Goal: Information Seeking & Learning: Learn about a topic

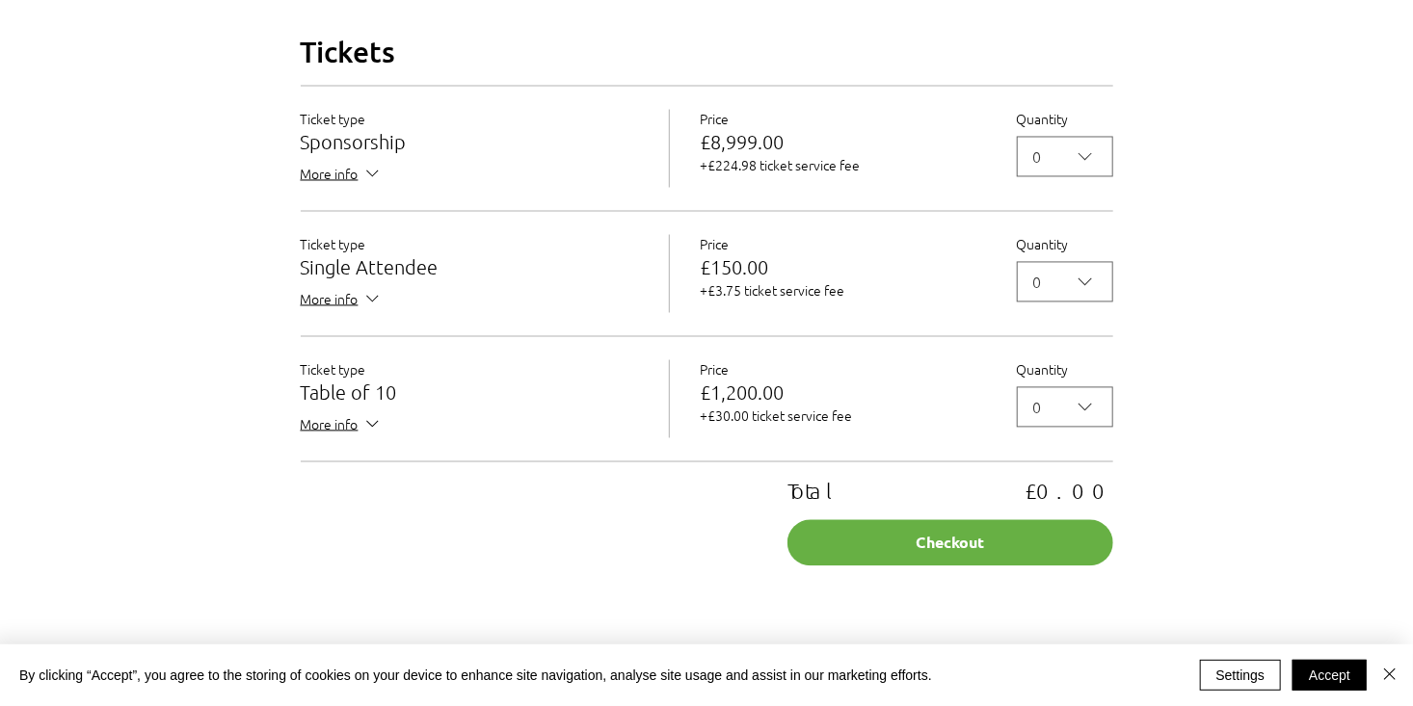
scroll to position [1831, 0]
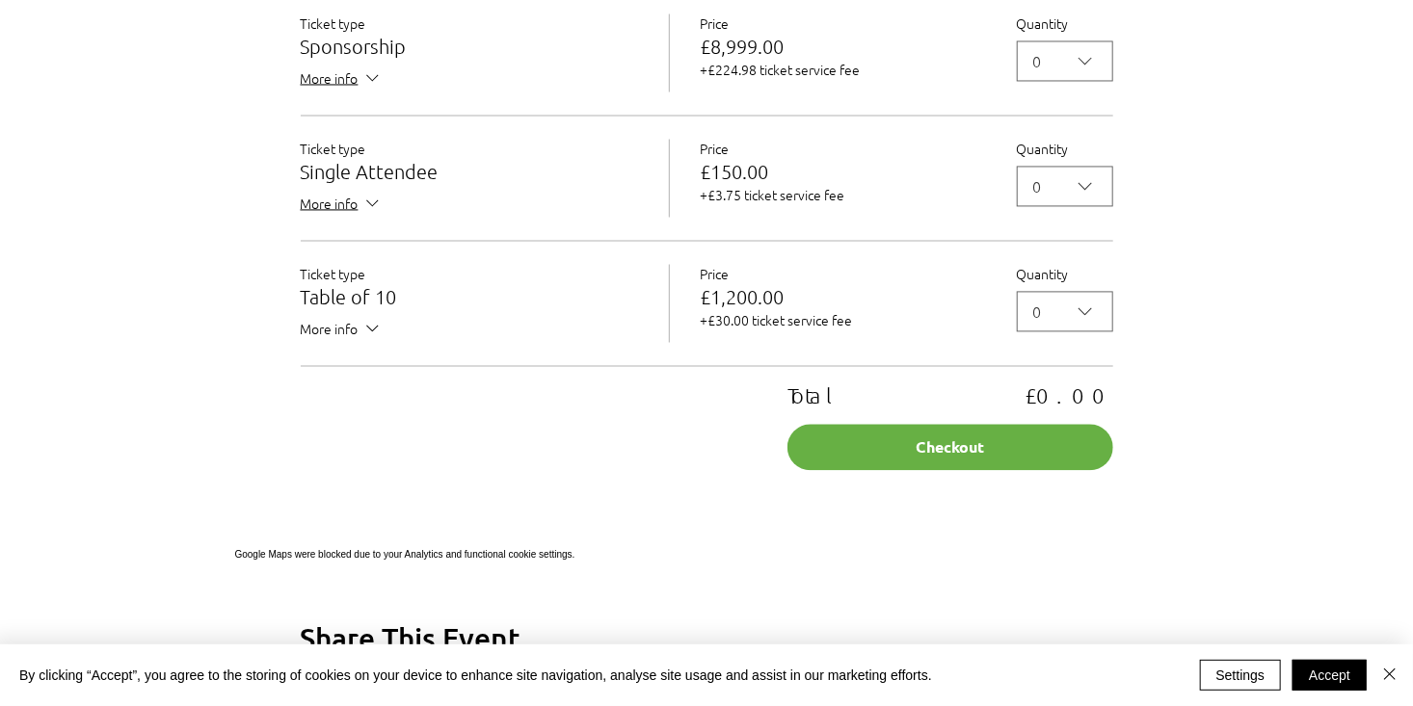
click at [354, 342] on span "More info" at bounding box center [342, 330] width 82 height 24
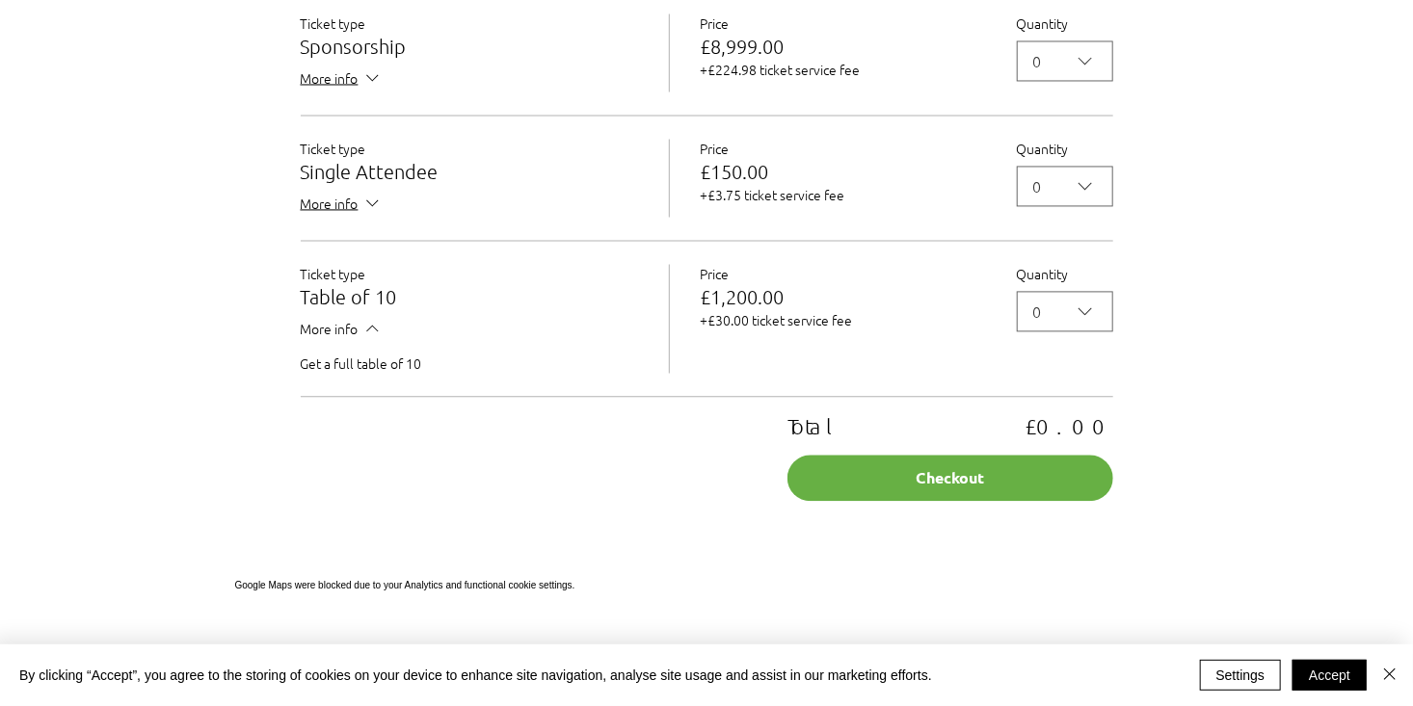
click at [354, 342] on span "More info" at bounding box center [342, 330] width 82 height 24
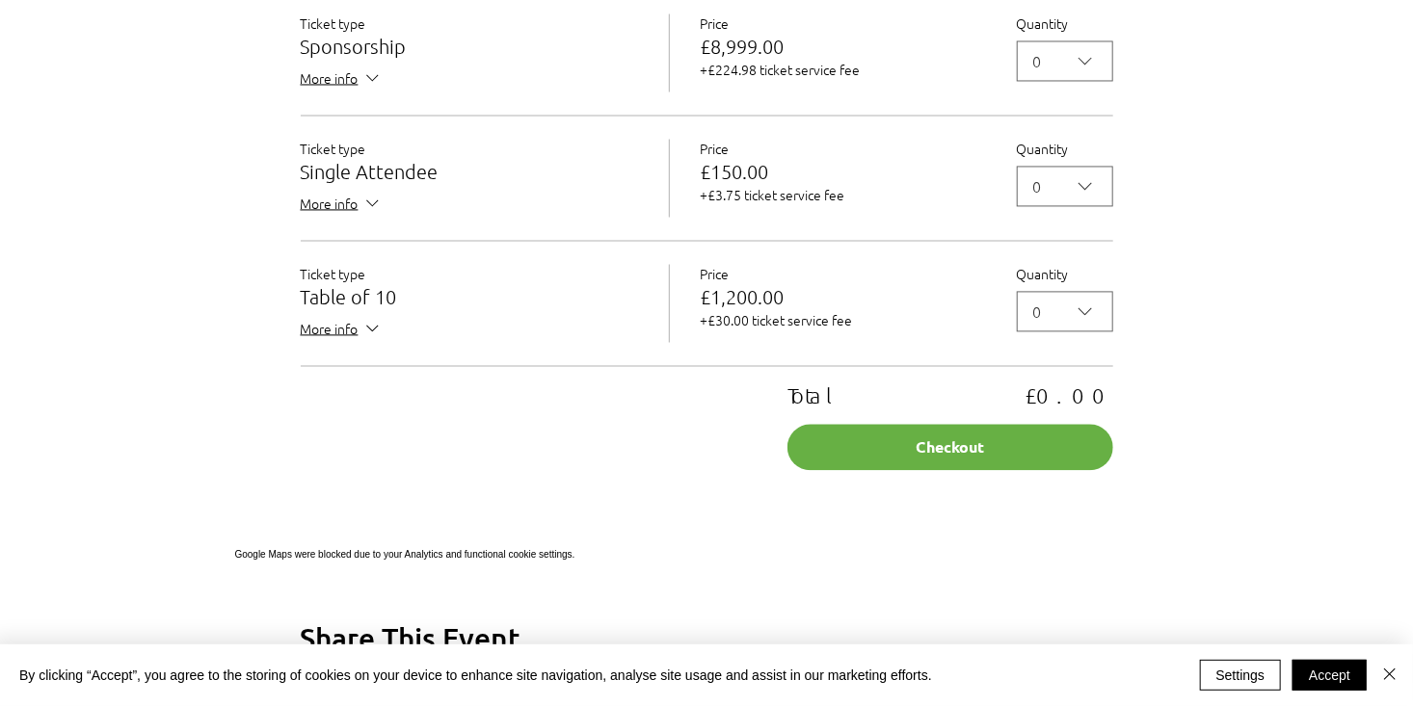
click at [545, 447] on div "Total £0.00 Checkout" at bounding box center [707, 428] width 812 height 85
click at [1326, 677] on button "Accept" at bounding box center [1329, 675] width 74 height 31
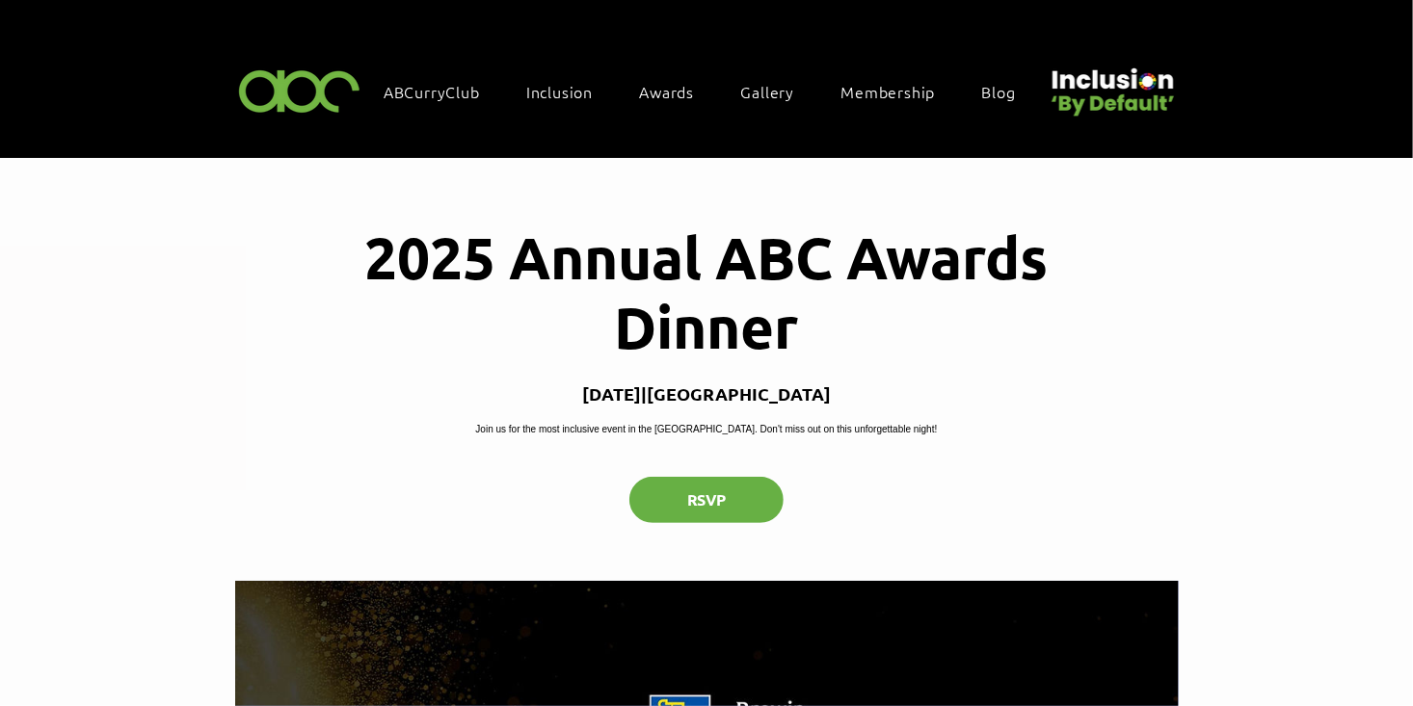
scroll to position [0, 0]
drag, startPoint x: 793, startPoint y: 433, endPoint x: 934, endPoint y: 439, distance: 140.8
click at [934, 437] on p "Join us for the most inclusive event in the [GEOGRAPHIC_DATA]. Don't miss out o…" at bounding box center [707, 429] width 462 height 14
drag, startPoint x: 934, startPoint y: 439, endPoint x: 972, endPoint y: 441, distance: 38.7
click at [938, 437] on p "Join us for the most inclusive event in the [GEOGRAPHIC_DATA]. Don't miss out o…" at bounding box center [707, 429] width 462 height 14
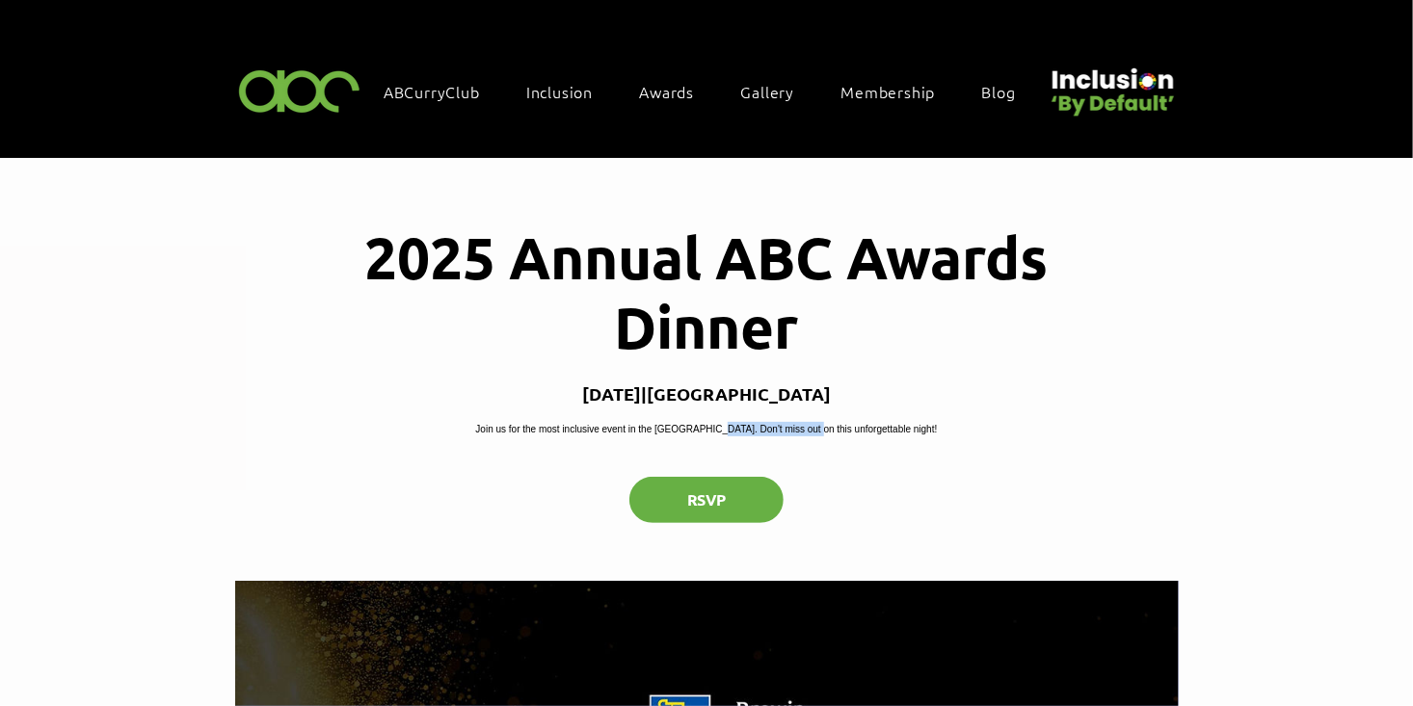
drag, startPoint x: 818, startPoint y: 427, endPoint x: 965, endPoint y: 439, distance: 147.0
click at [938, 437] on p "Join us for the most inclusive event in the [GEOGRAPHIC_DATA]. Don't miss out o…" at bounding box center [707, 429] width 462 height 14
drag, startPoint x: 780, startPoint y: 454, endPoint x: 444, endPoint y: 434, distance: 336.0
click at [476, 434] on p "Join us for the most inclusive event in the [GEOGRAPHIC_DATA]. Don't miss out o…" at bounding box center [707, 429] width 462 height 14
click at [864, 411] on div "2025 Annual ABC Awards Dinner [DATE] | [GEOGRAPHIC_DATA] us for the most inclus…" at bounding box center [707, 370] width 944 height 422
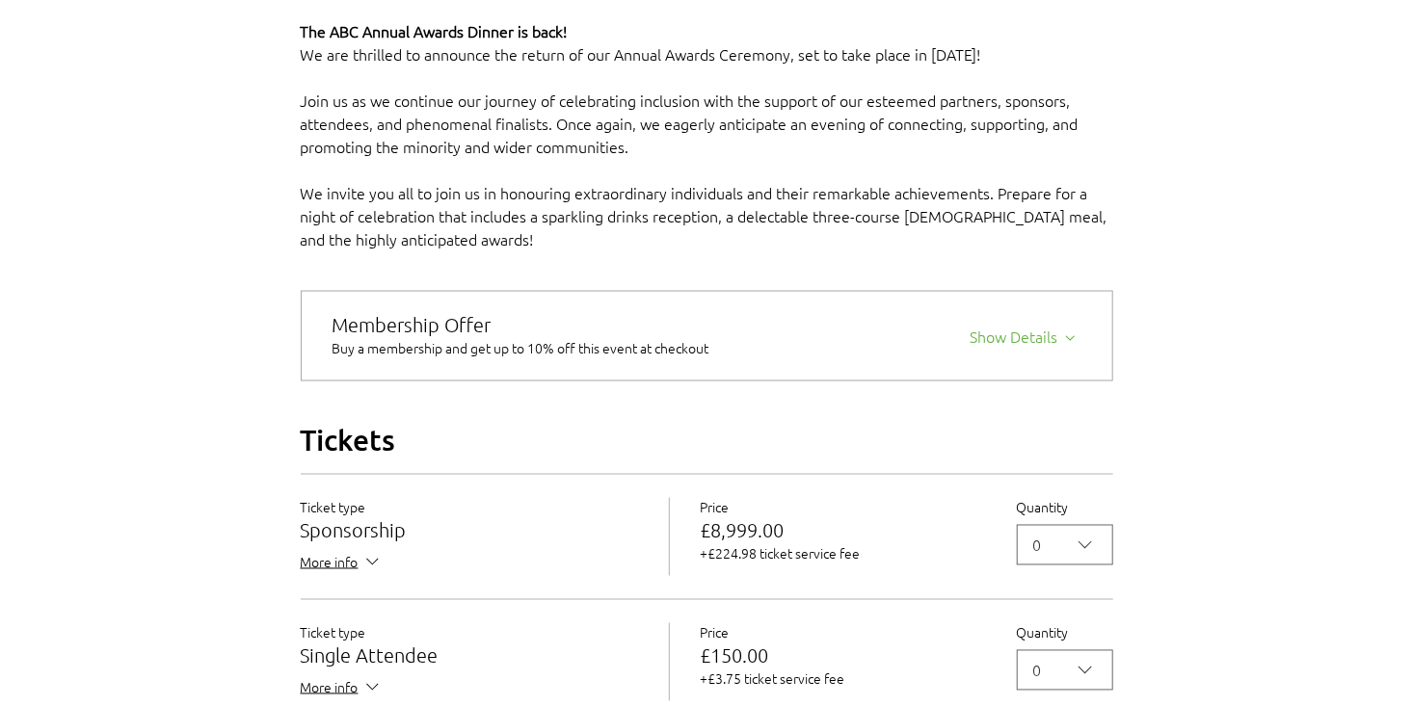
scroll to position [1349, 0]
click at [1043, 344] on div "Show Details" at bounding box center [1026, 330] width 111 height 27
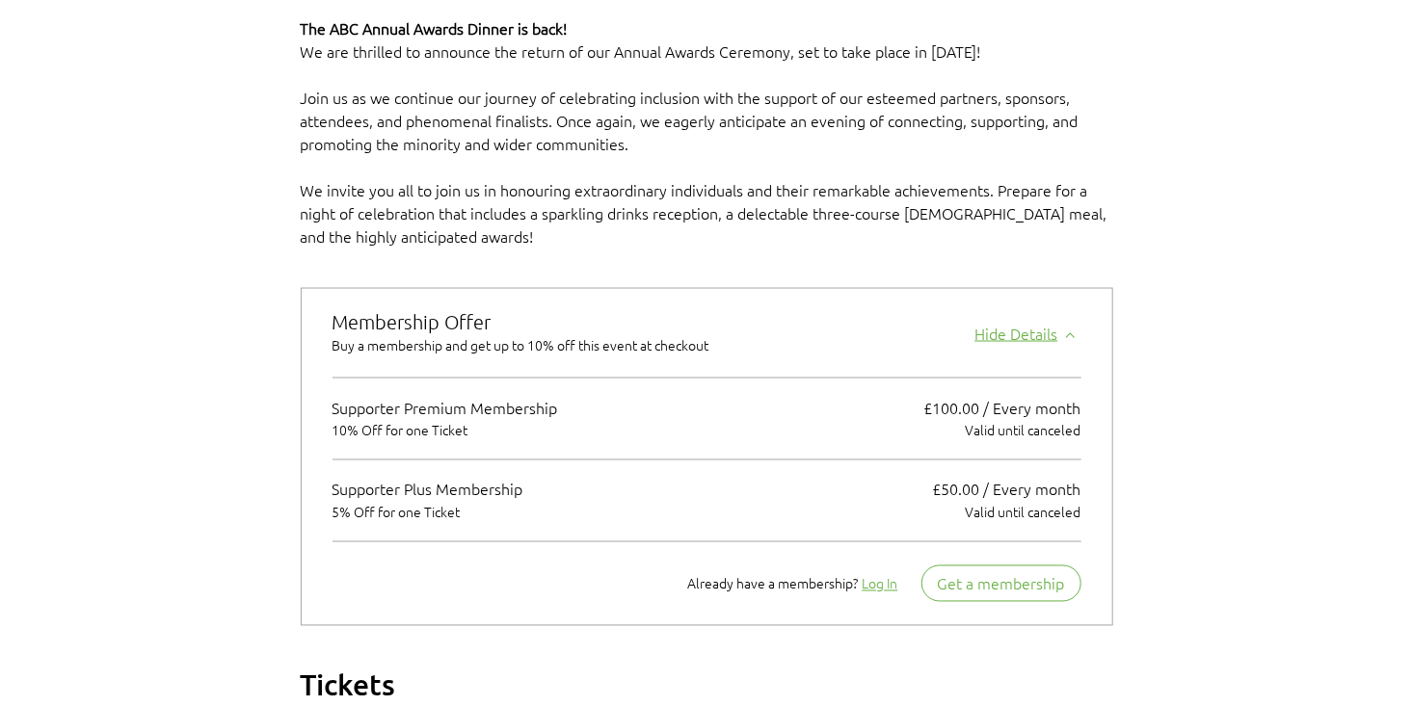
click at [1043, 344] on div "Hide Details" at bounding box center [1028, 330] width 106 height 27
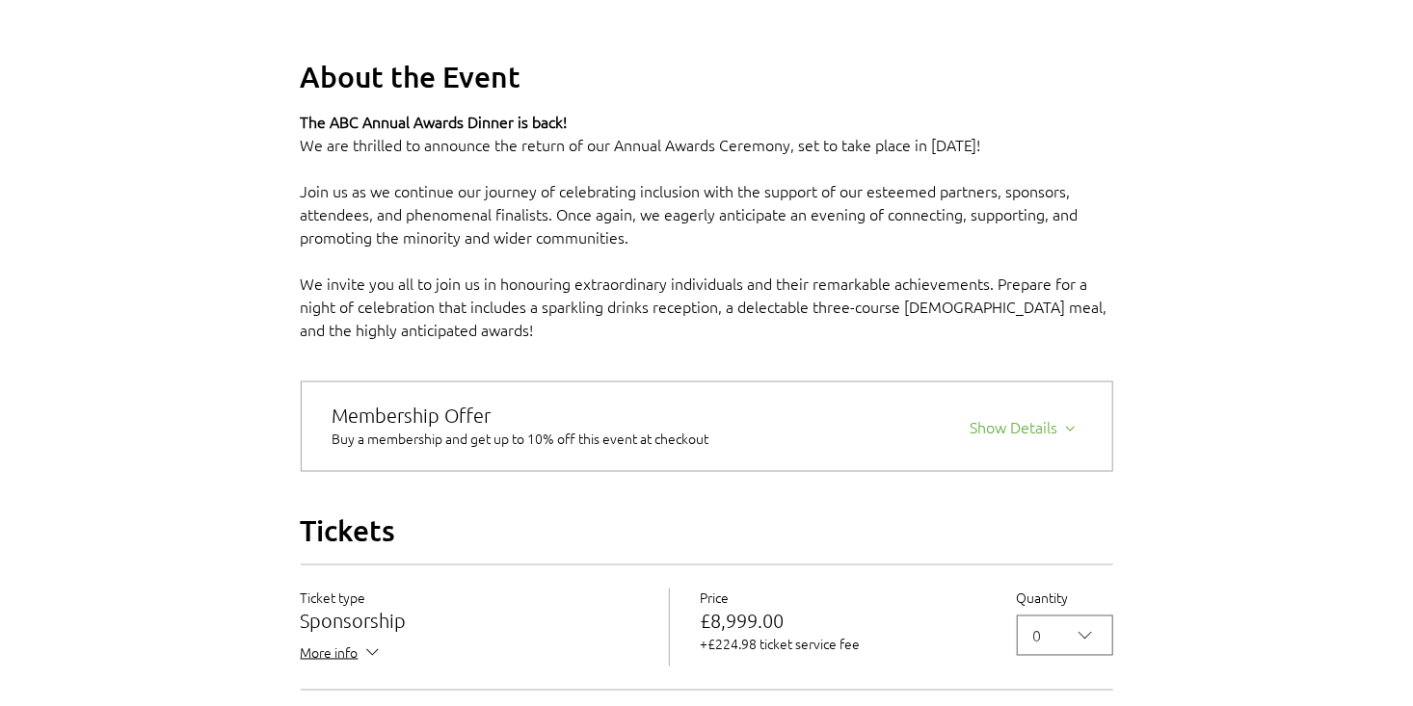
scroll to position [1253, 0]
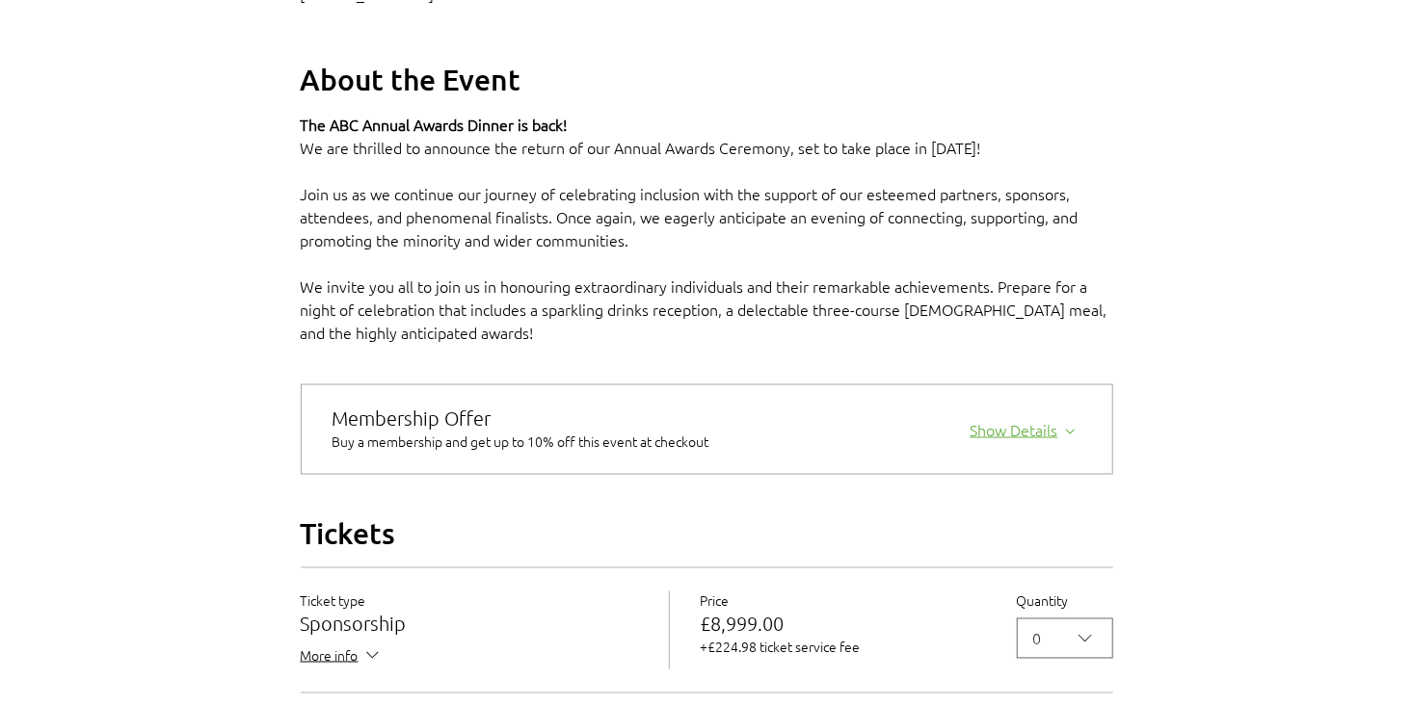
click at [1023, 440] on div "Show Details" at bounding box center [1026, 426] width 111 height 27
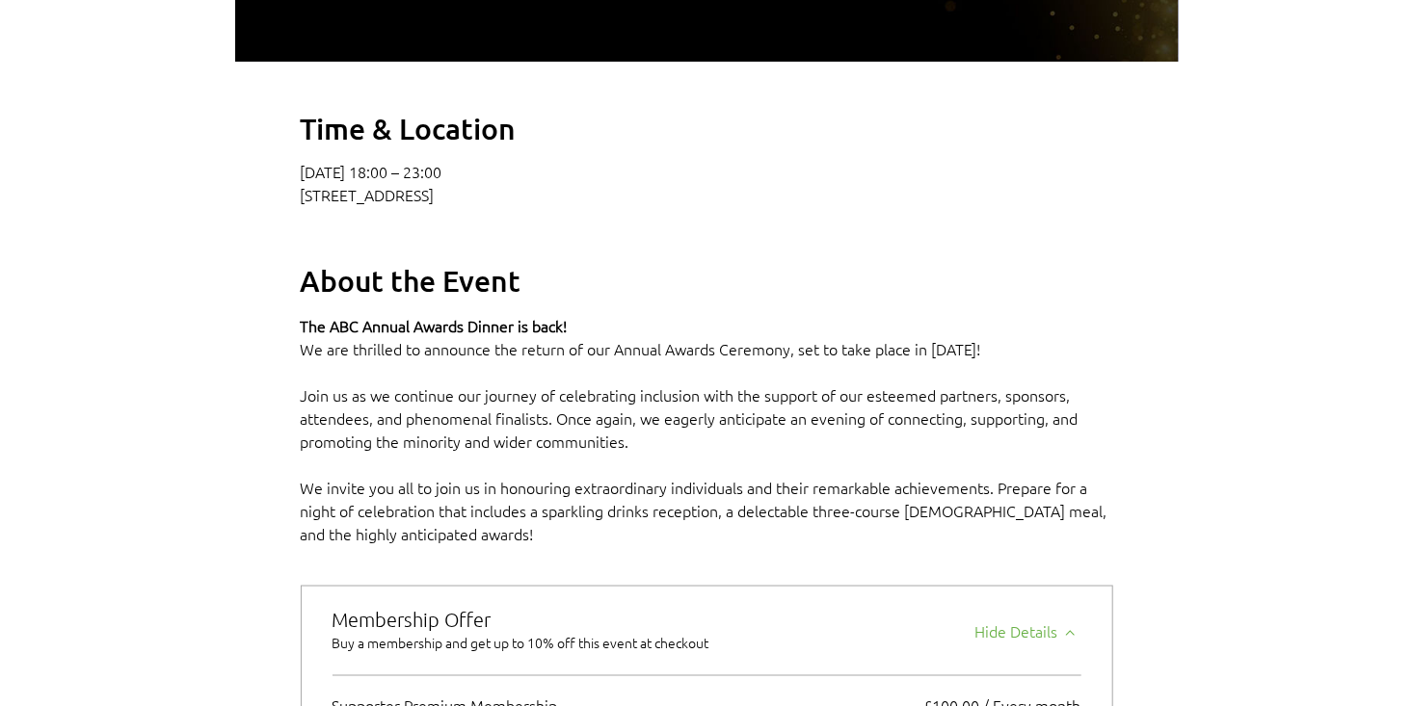
scroll to position [1157, 0]
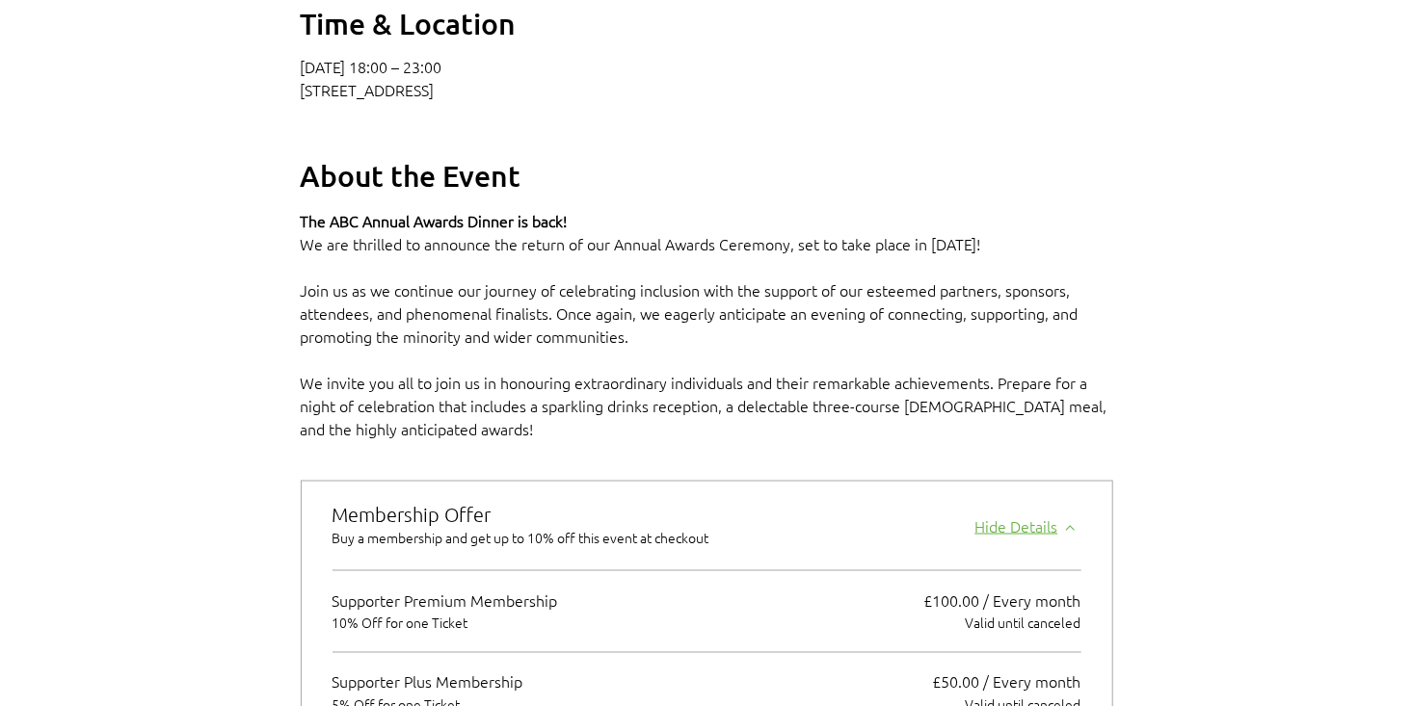
click at [1047, 537] on div "Hide Details" at bounding box center [1028, 523] width 106 height 27
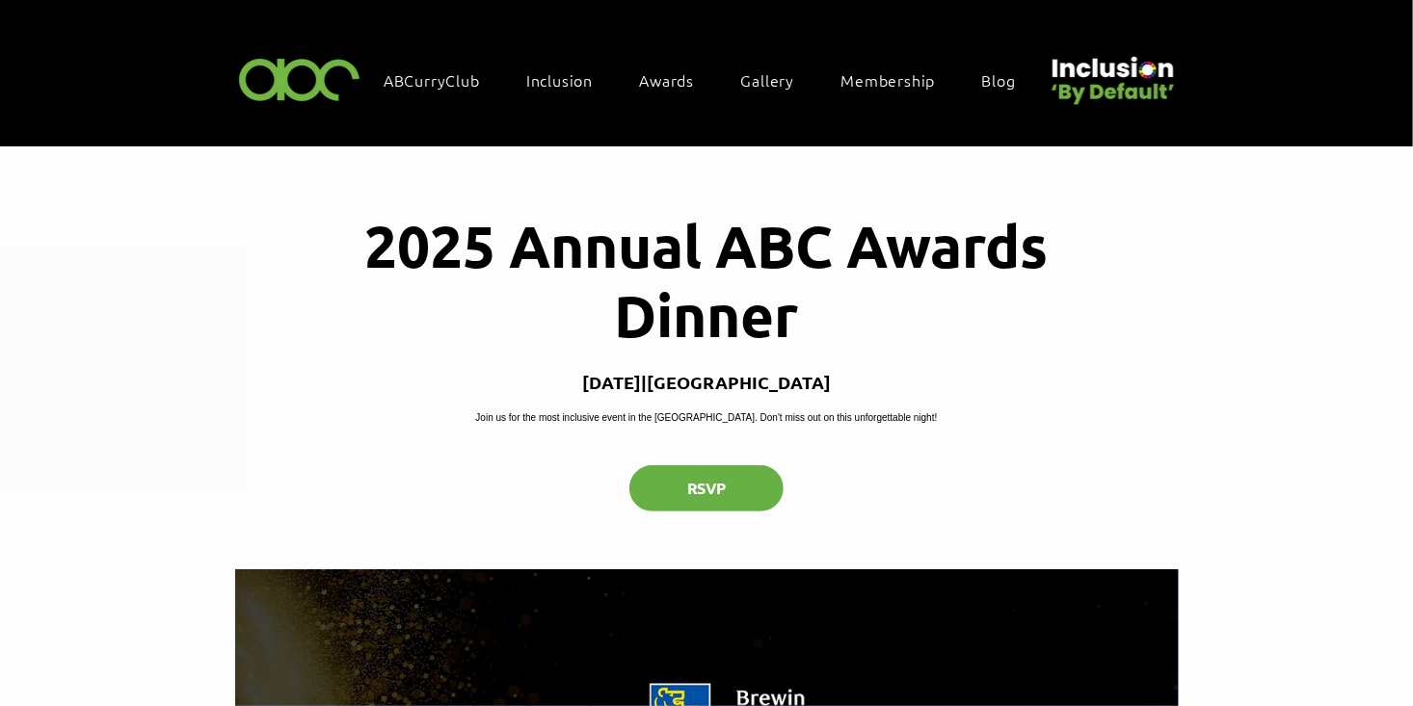
scroll to position [0, 0]
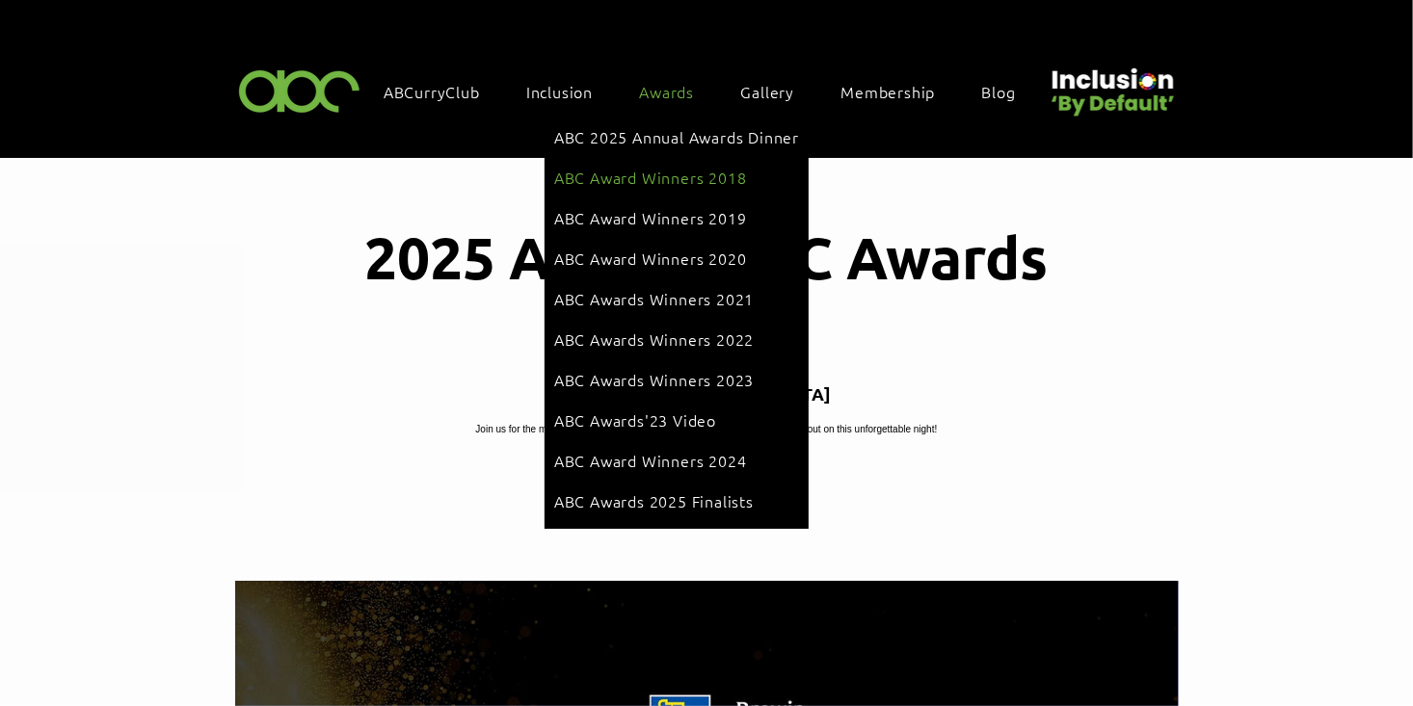
click at [687, 175] on span "ABC Award Winners 2018" at bounding box center [650, 177] width 193 height 21
